Goal: Find contact information: Find contact information

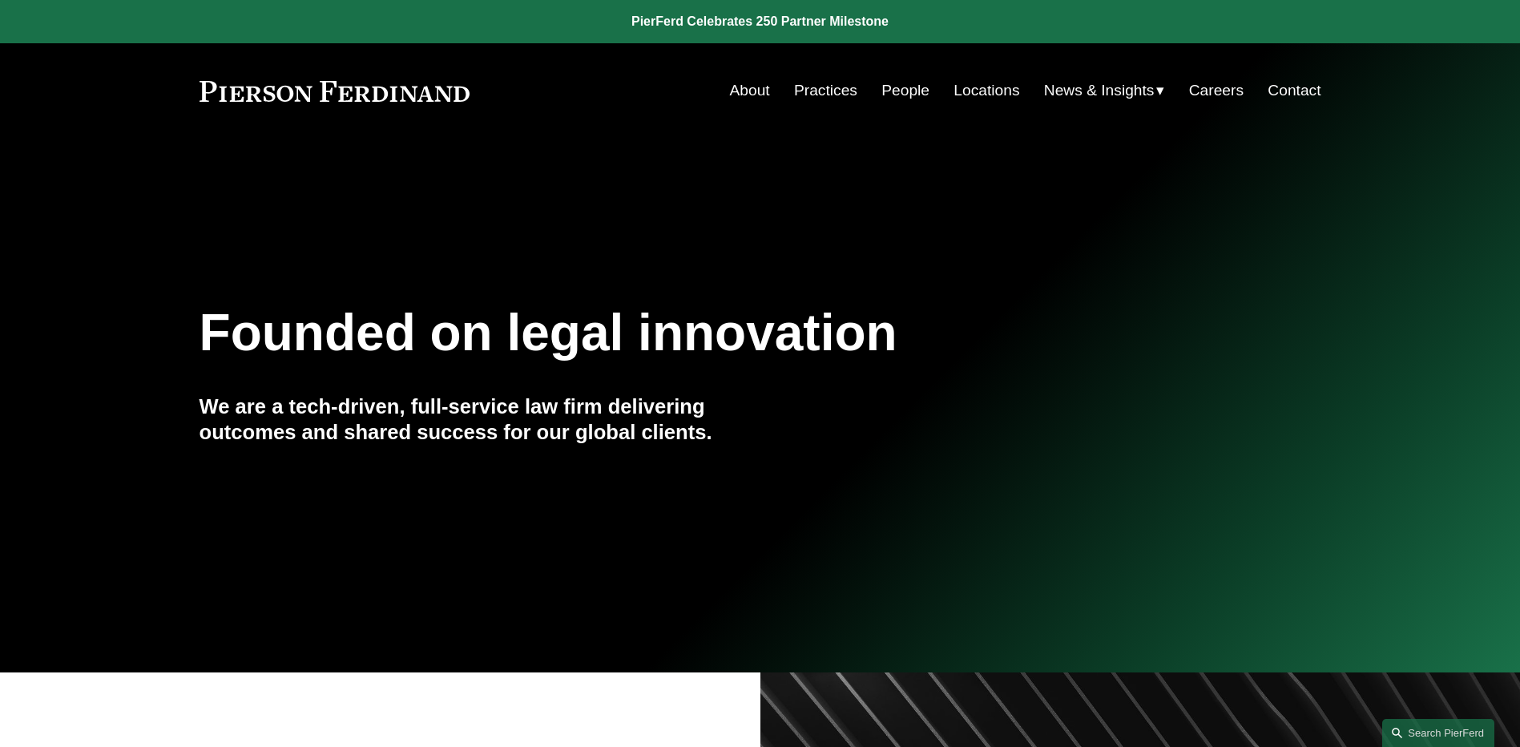
click at [901, 87] on link "People" at bounding box center [905, 90] width 48 height 30
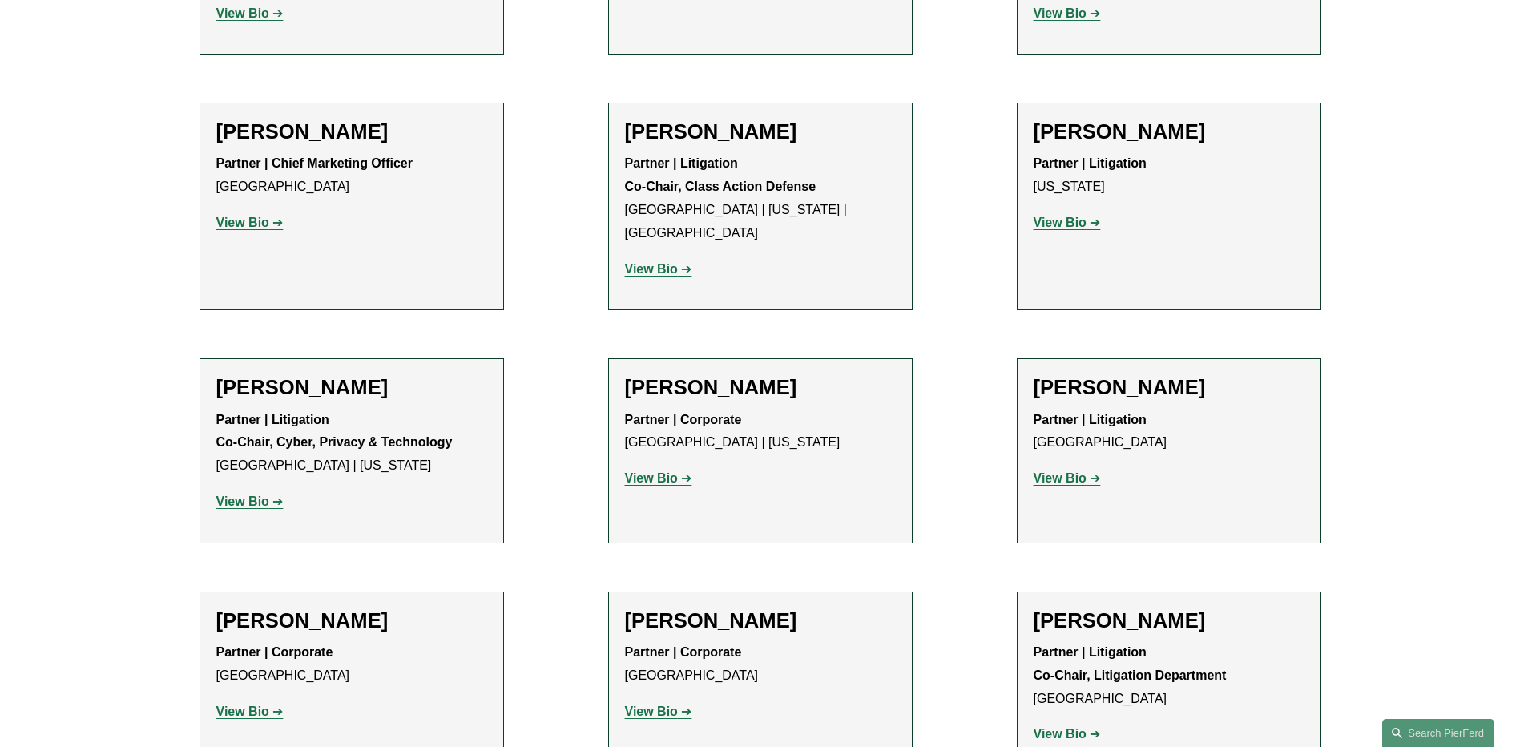
scroll to position [14179, 0]
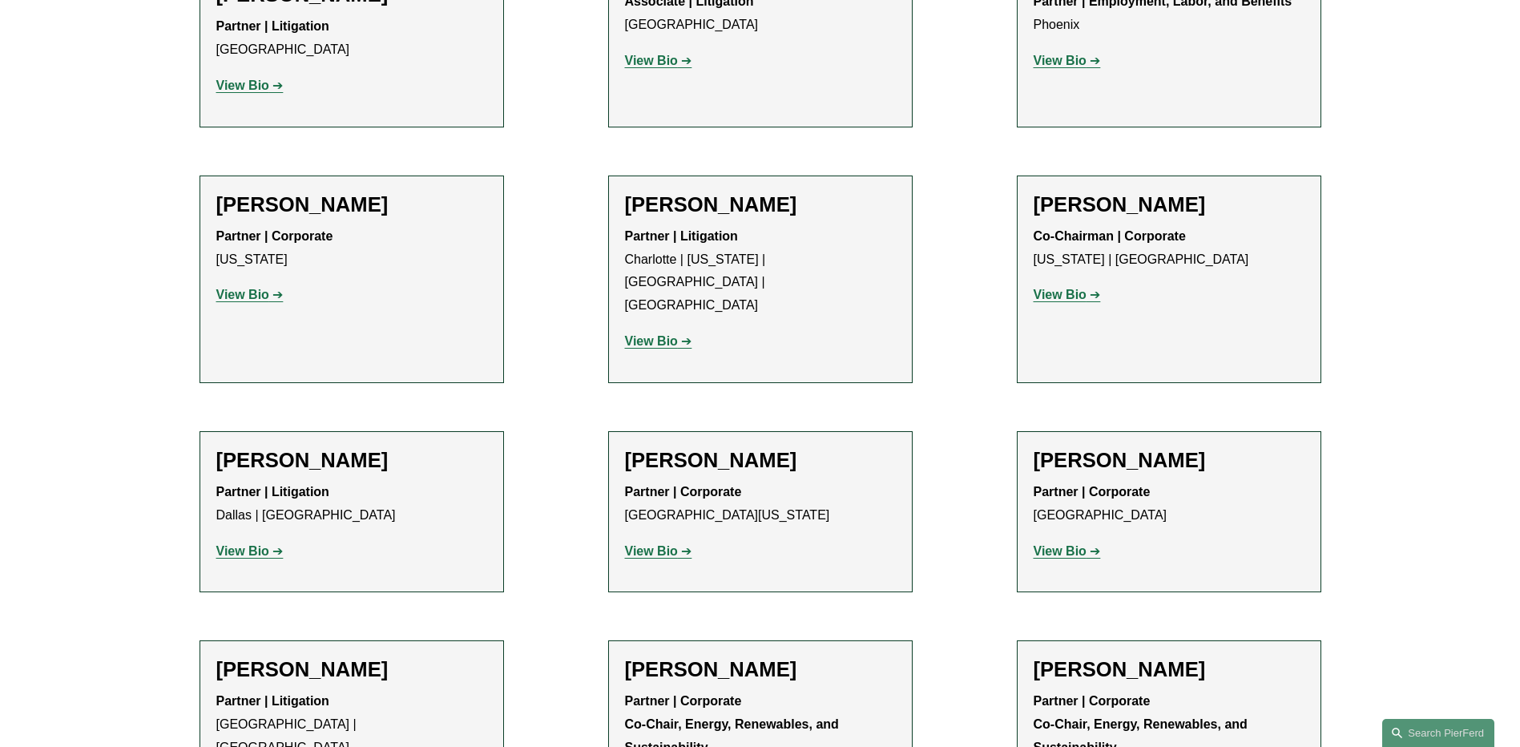
scroll to position [15221, 0]
